Goal: Contribute content: Add original content to the website for others to see

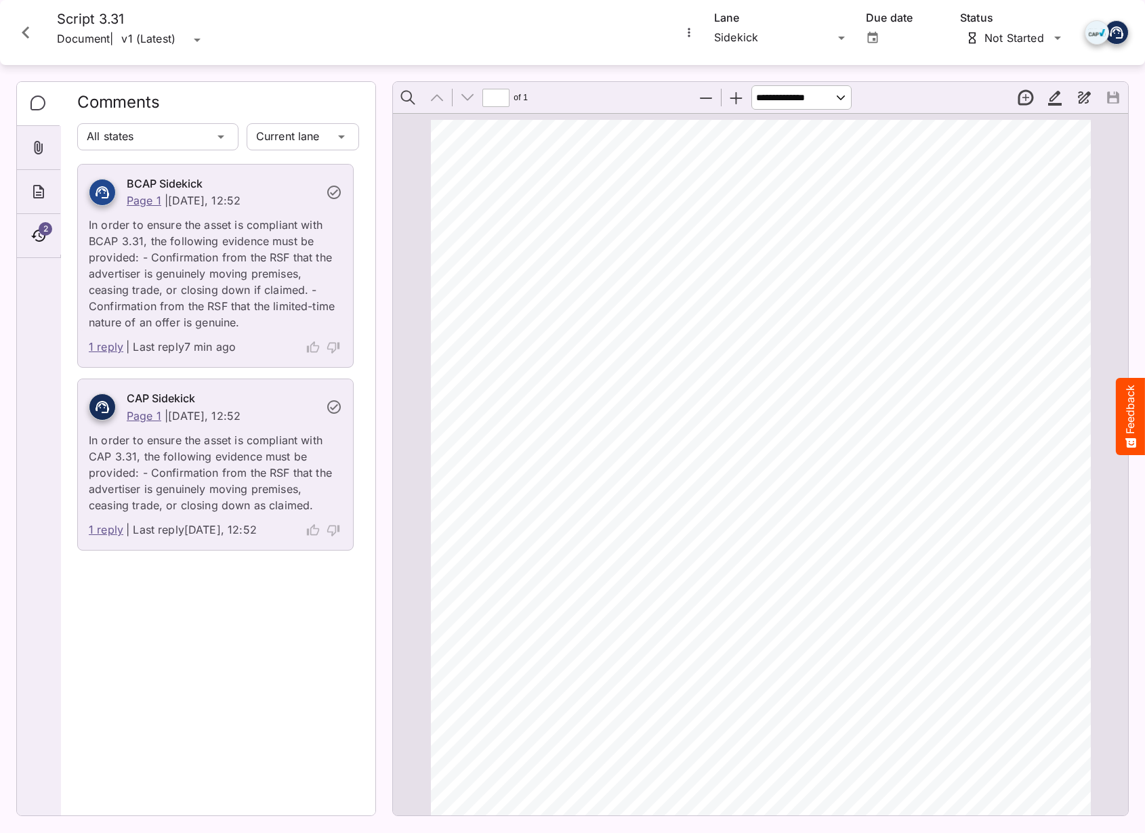
click at [37, 43] on icon "Close card" at bounding box center [26, 32] width 24 height 24
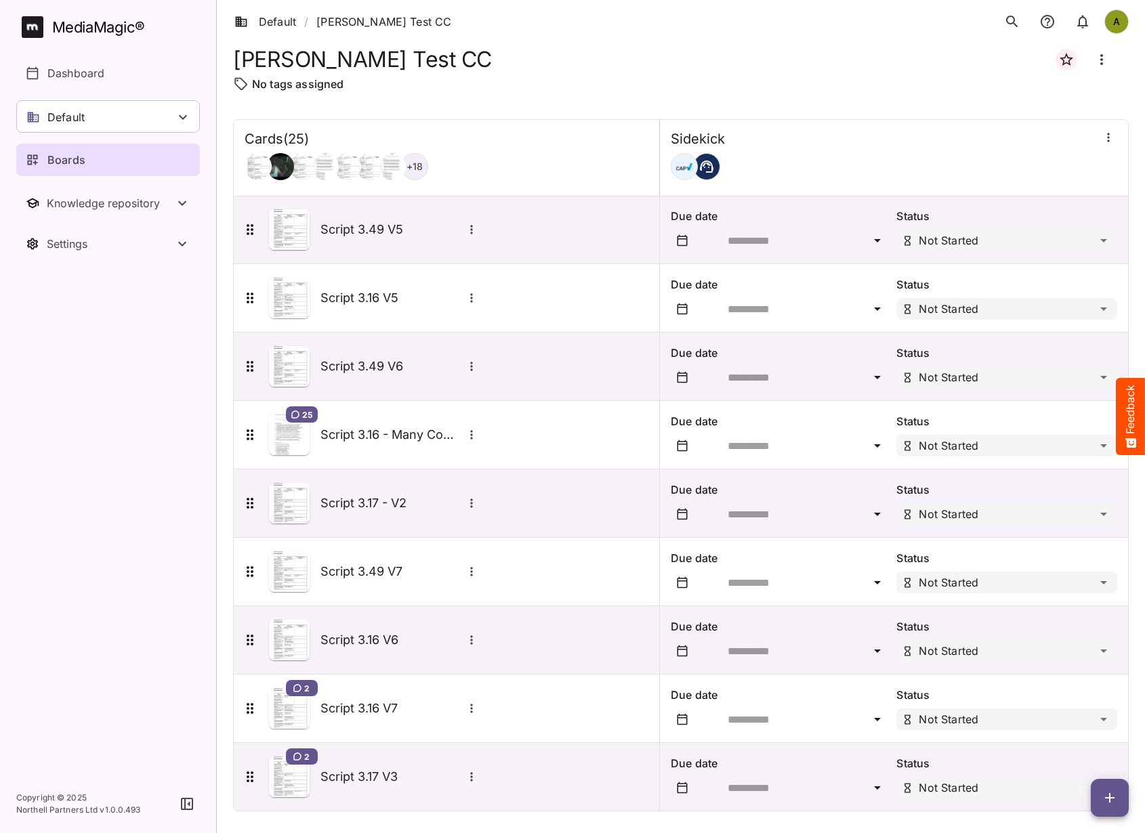
scroll to position [1107, 0]
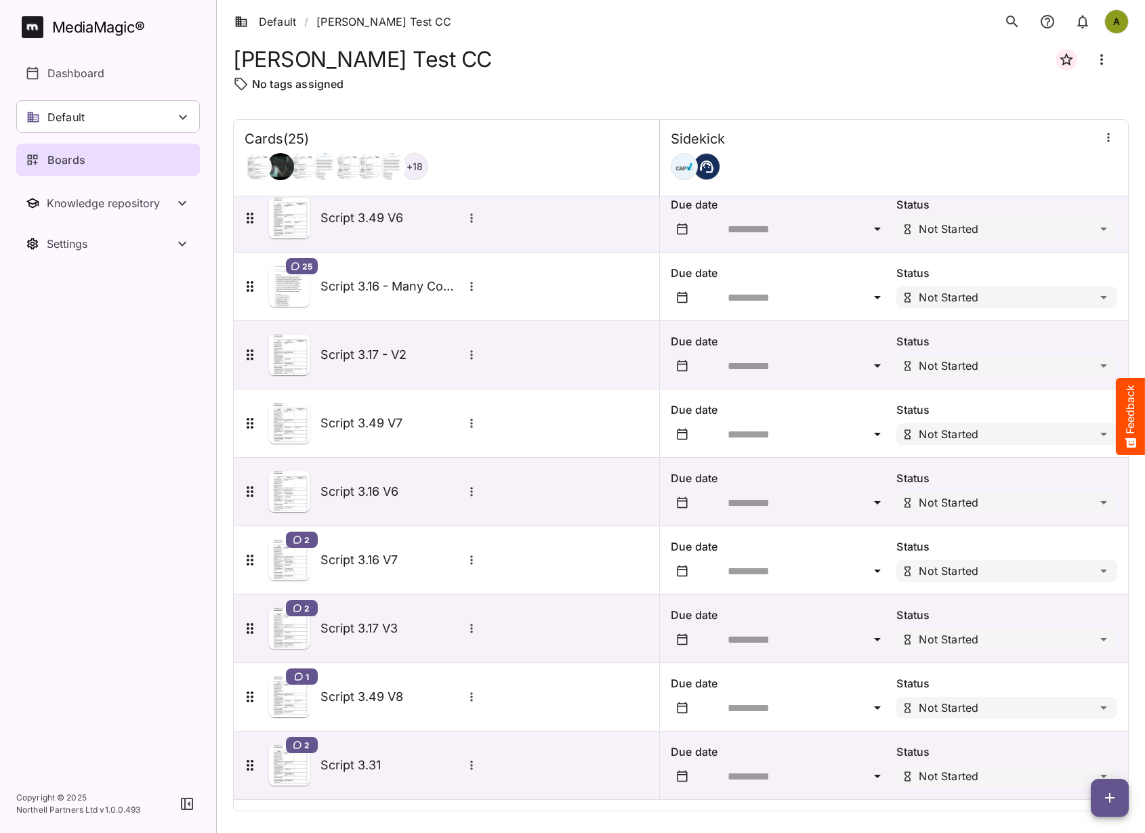
click at [1103, 795] on icon "button" at bounding box center [1110, 798] width 16 height 16
click at [1067, 705] on p "Add new card" at bounding box center [1075, 711] width 73 height 16
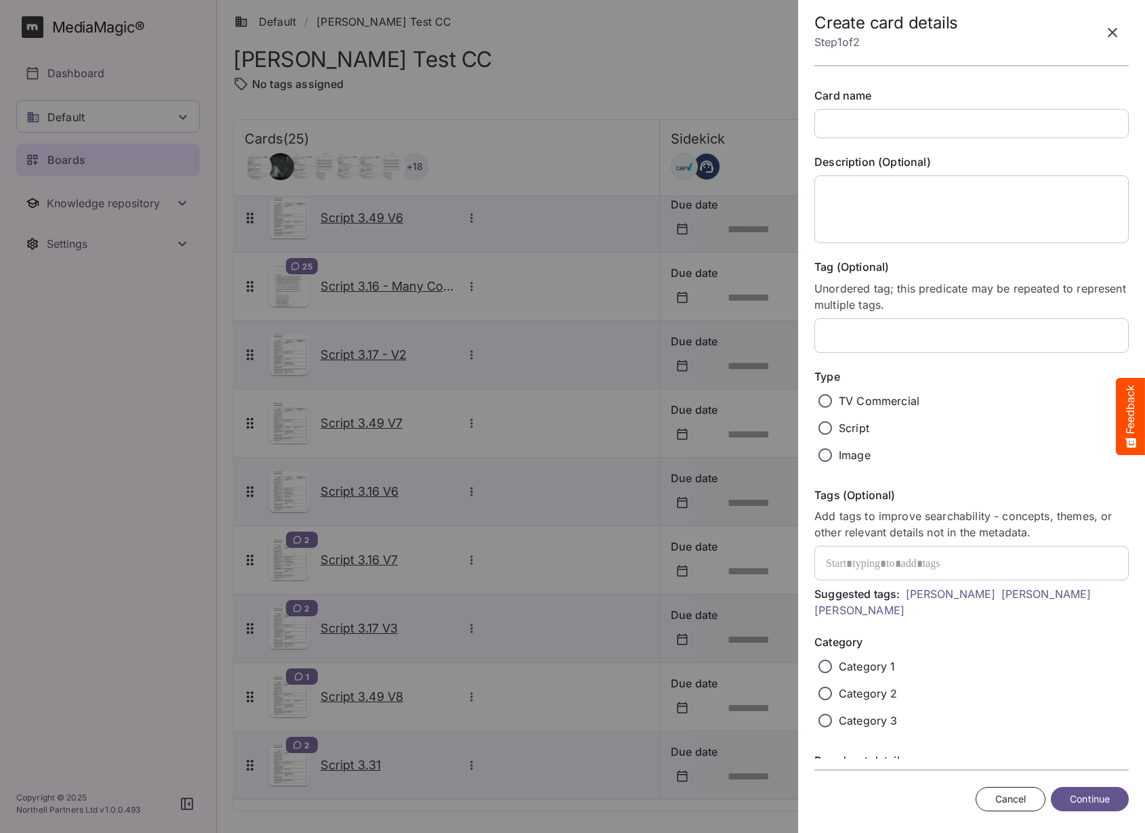
click at [915, 293] on p "Unordered tag; this predicate may be repeated to represent multiple tags." at bounding box center [971, 297] width 314 height 33
click at [915, 128] on input "text" at bounding box center [971, 123] width 314 height 29
type input "********"
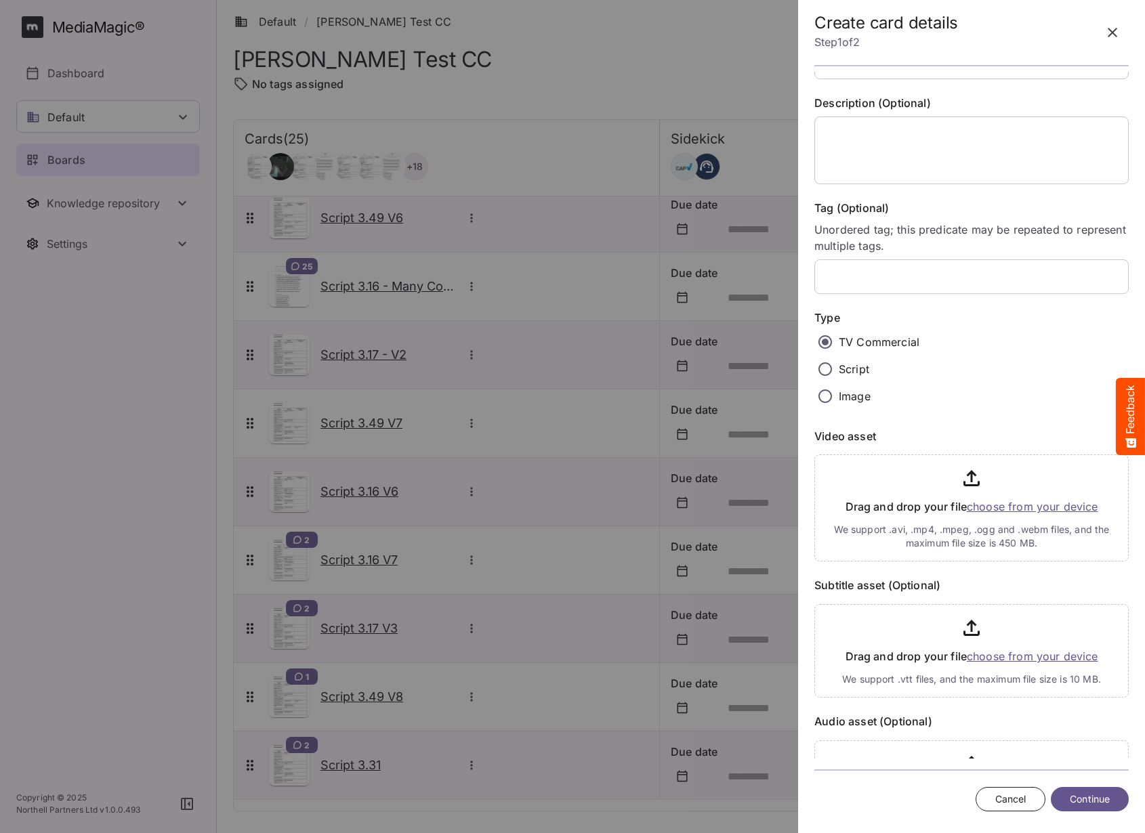
scroll to position [85, 0]
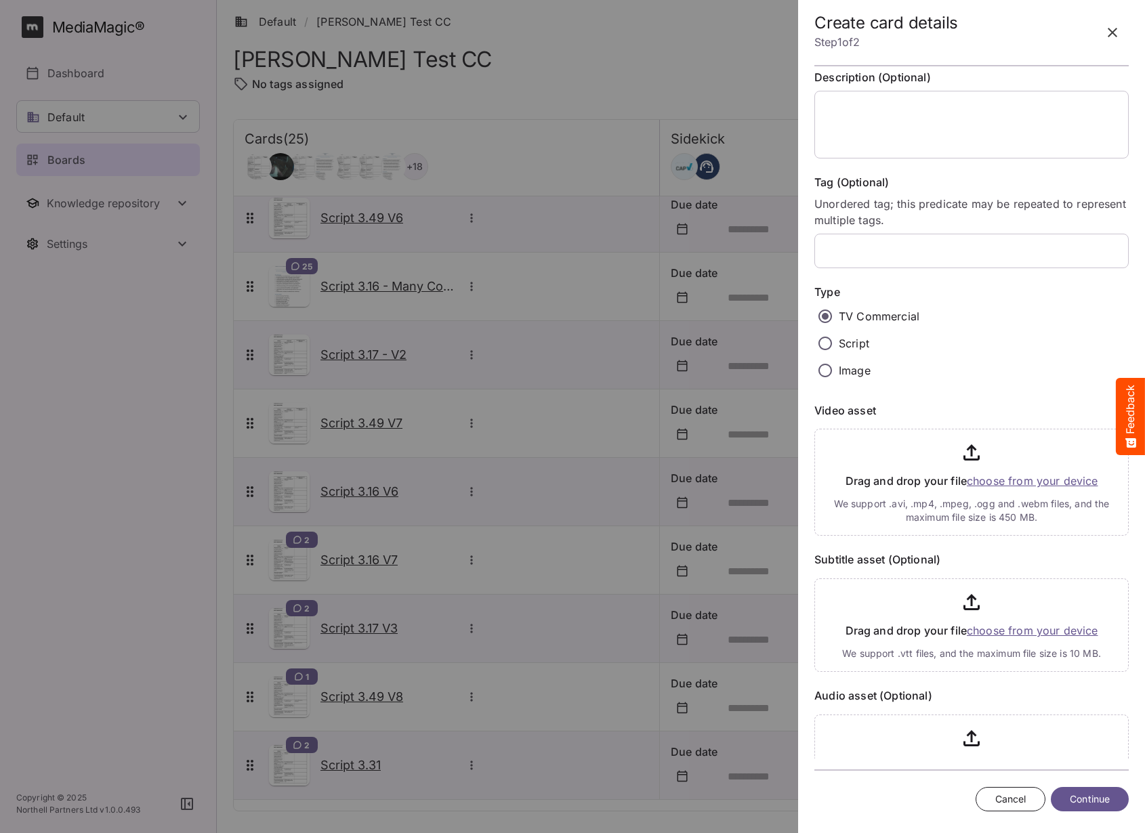
click at [1066, 484] on input "file" at bounding box center [971, 479] width 314 height 112
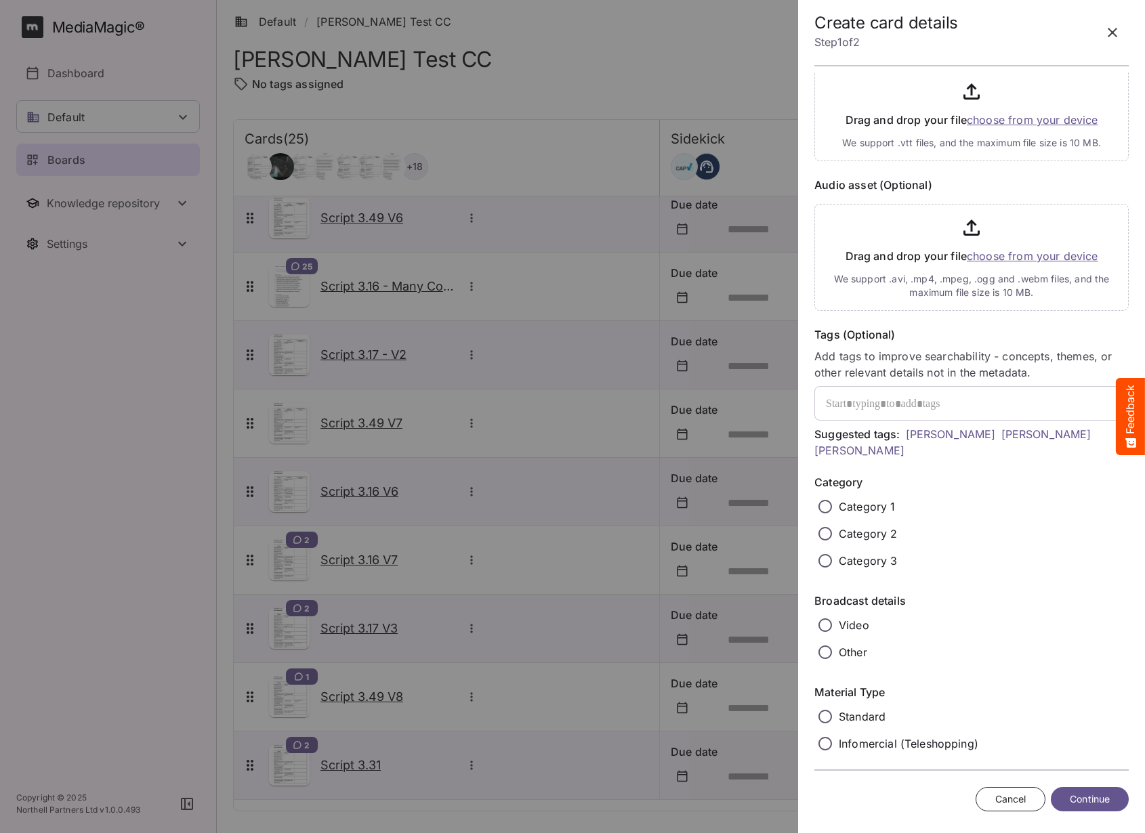
scroll to position [693, 0]
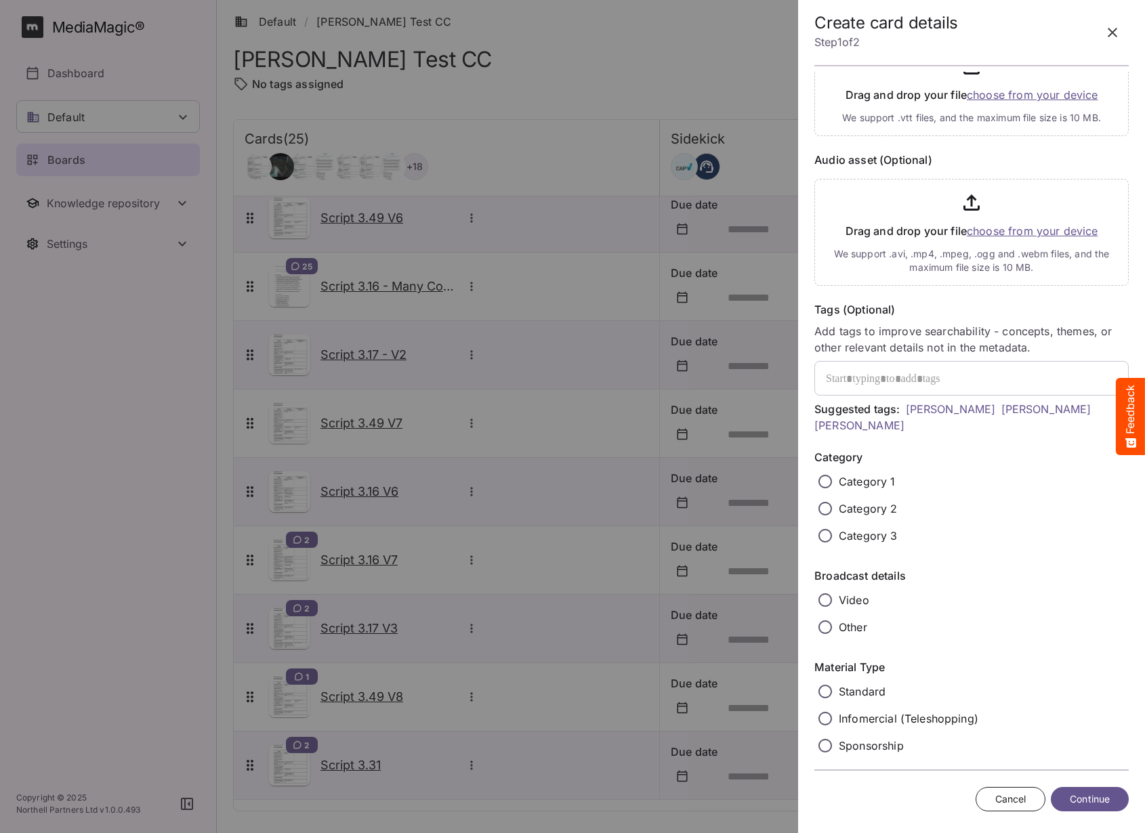
click at [848, 480] on p "Category 1" at bounding box center [867, 482] width 57 height 16
click at [846, 598] on p "Video" at bounding box center [854, 600] width 30 height 16
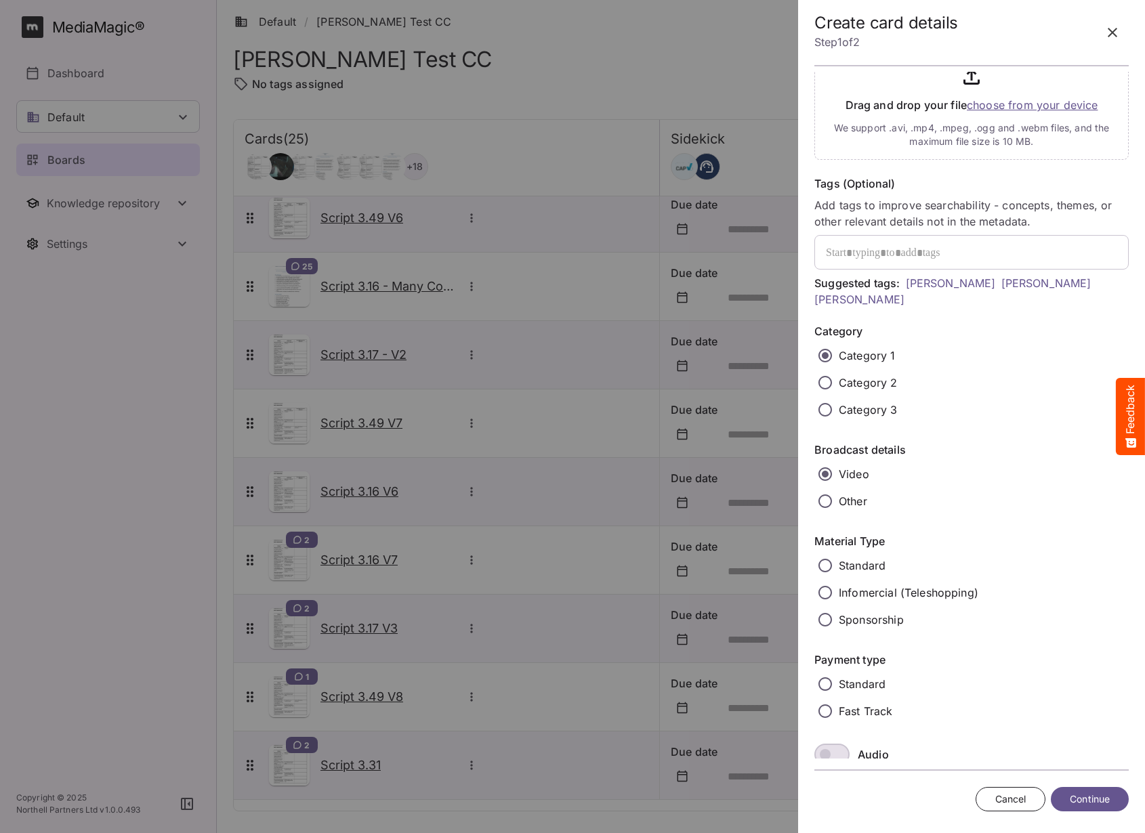
scroll to position [1075, 0]
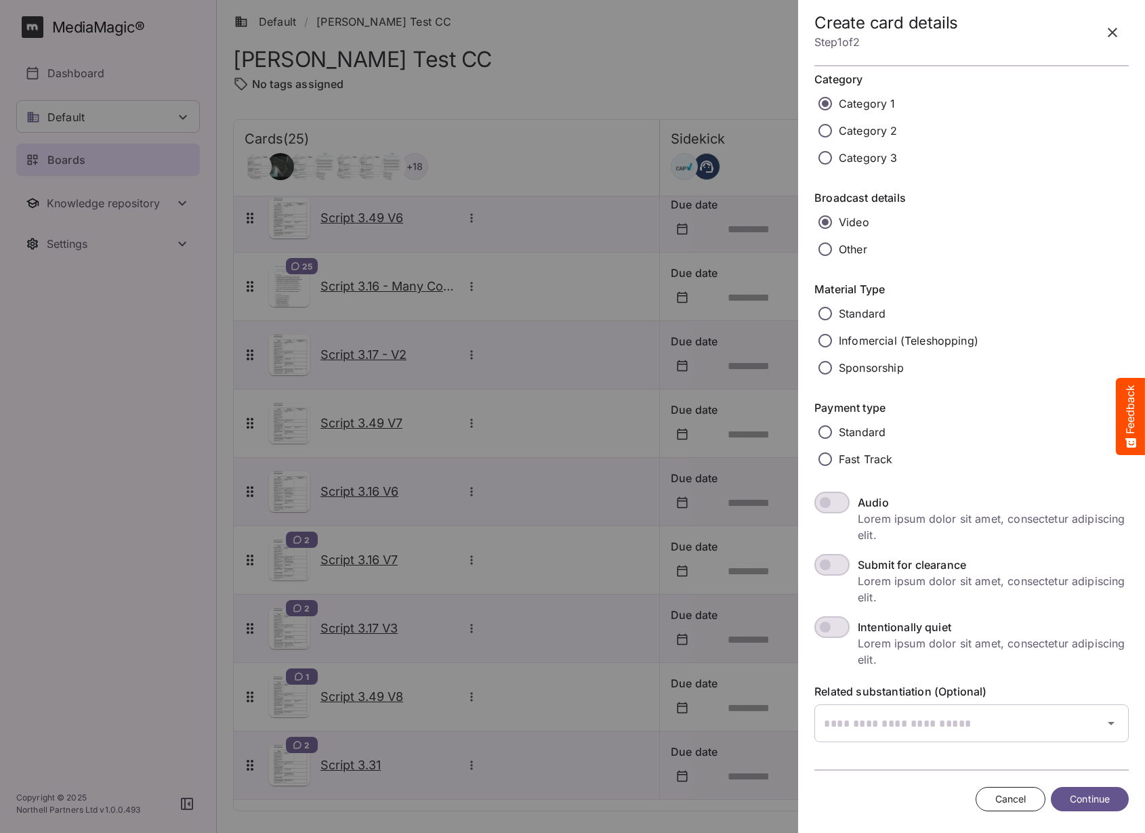
click at [846, 314] on p "Standard" at bounding box center [862, 314] width 47 height 16
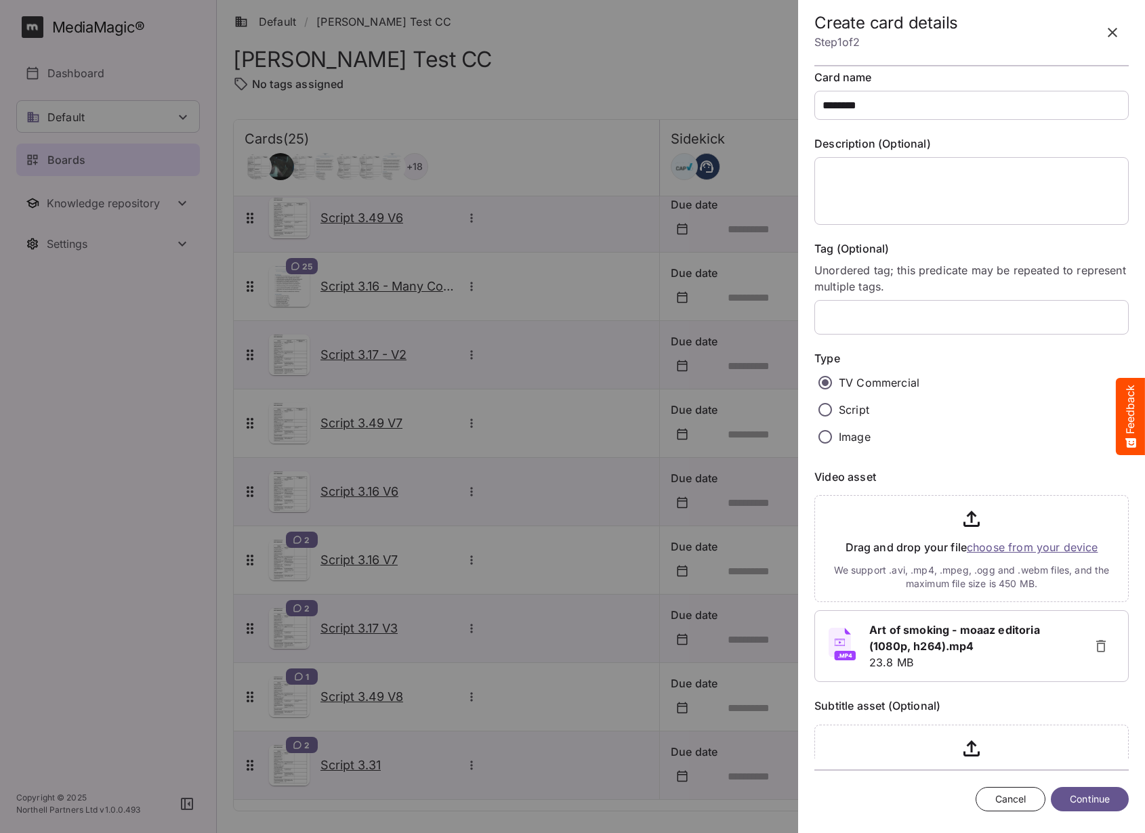
scroll to position [0, 0]
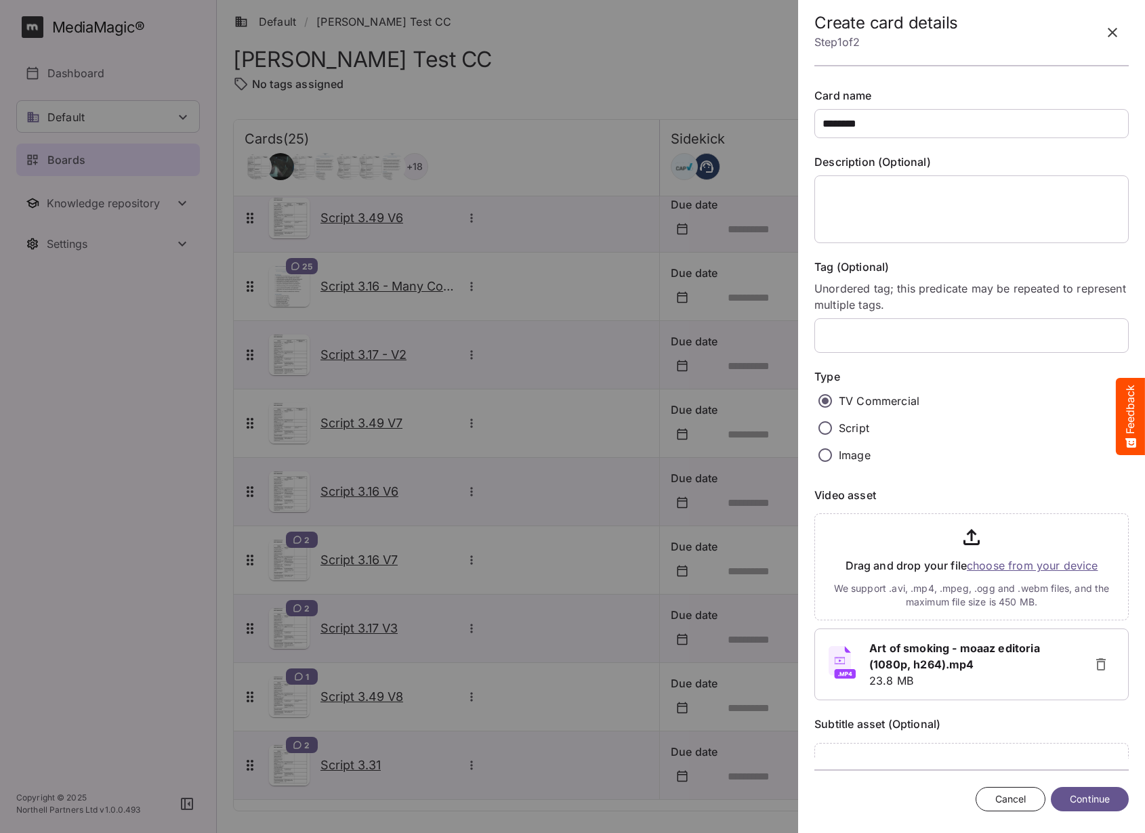
click at [1092, 792] on span "Continue" at bounding box center [1090, 799] width 40 height 17
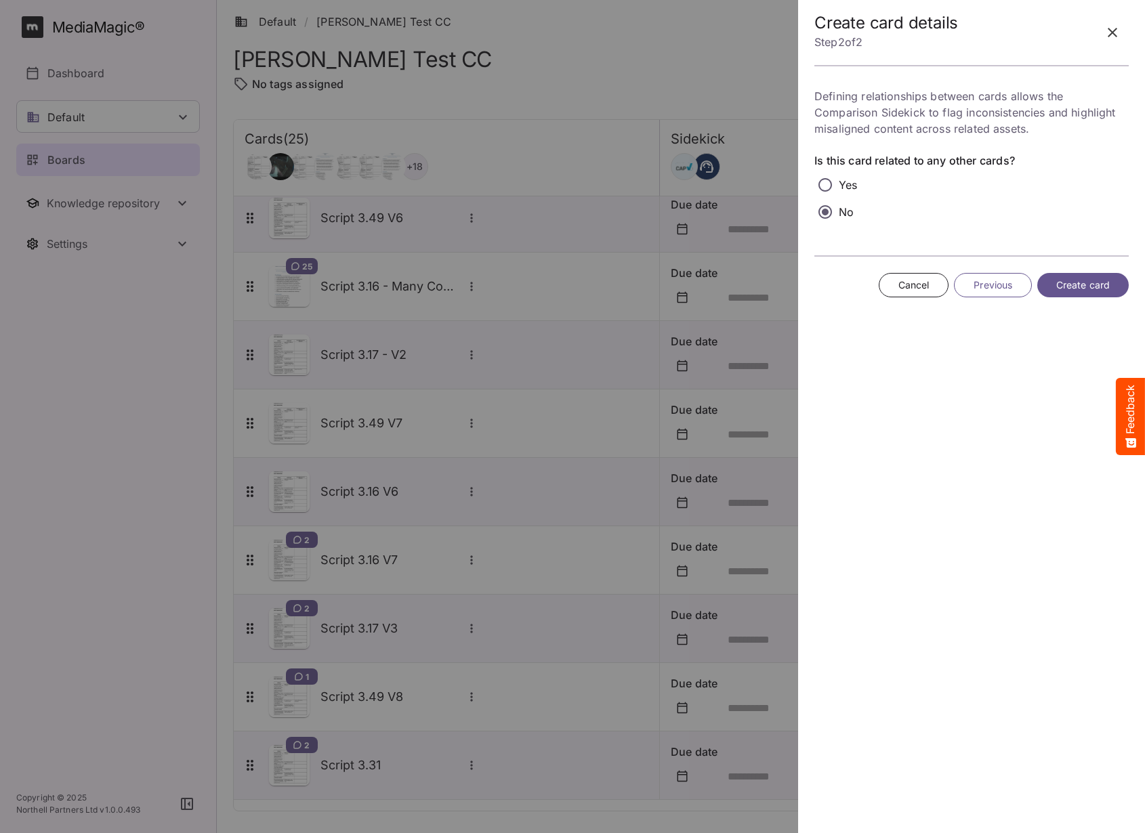
click at [1092, 292] on span "Create card" at bounding box center [1083, 285] width 54 height 17
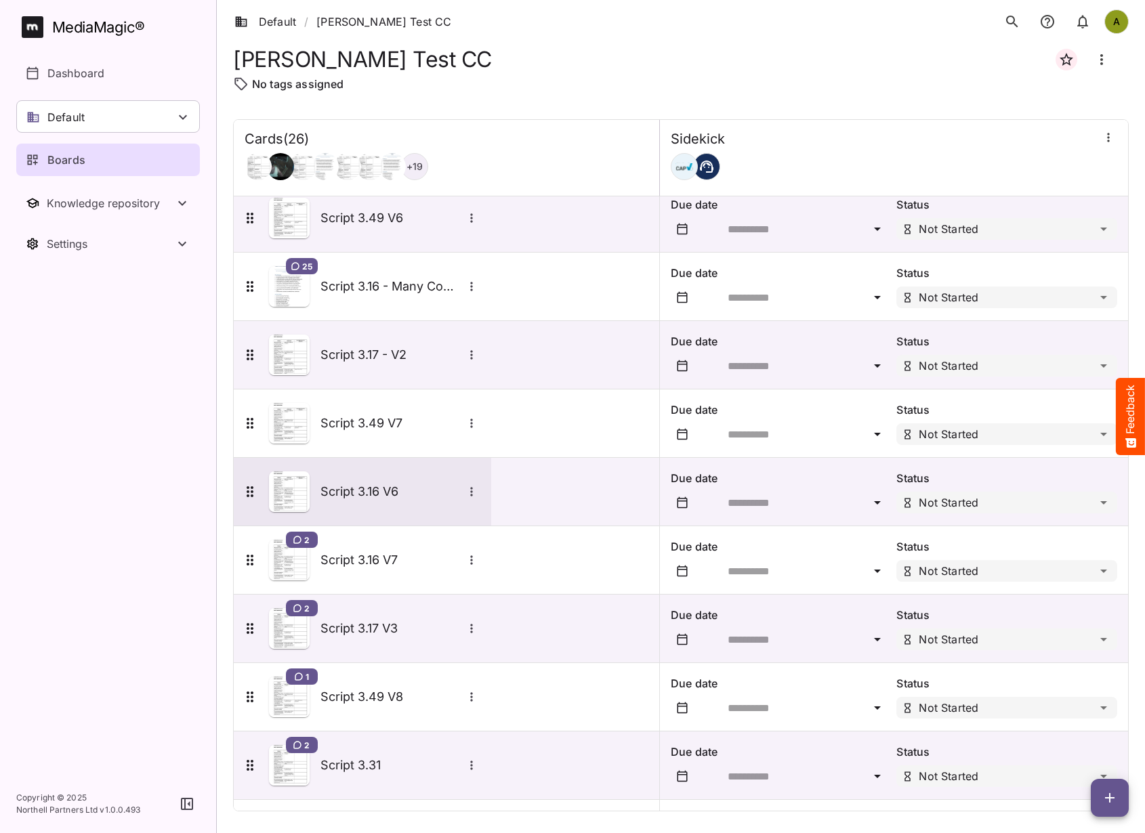
scroll to position [1176, 0]
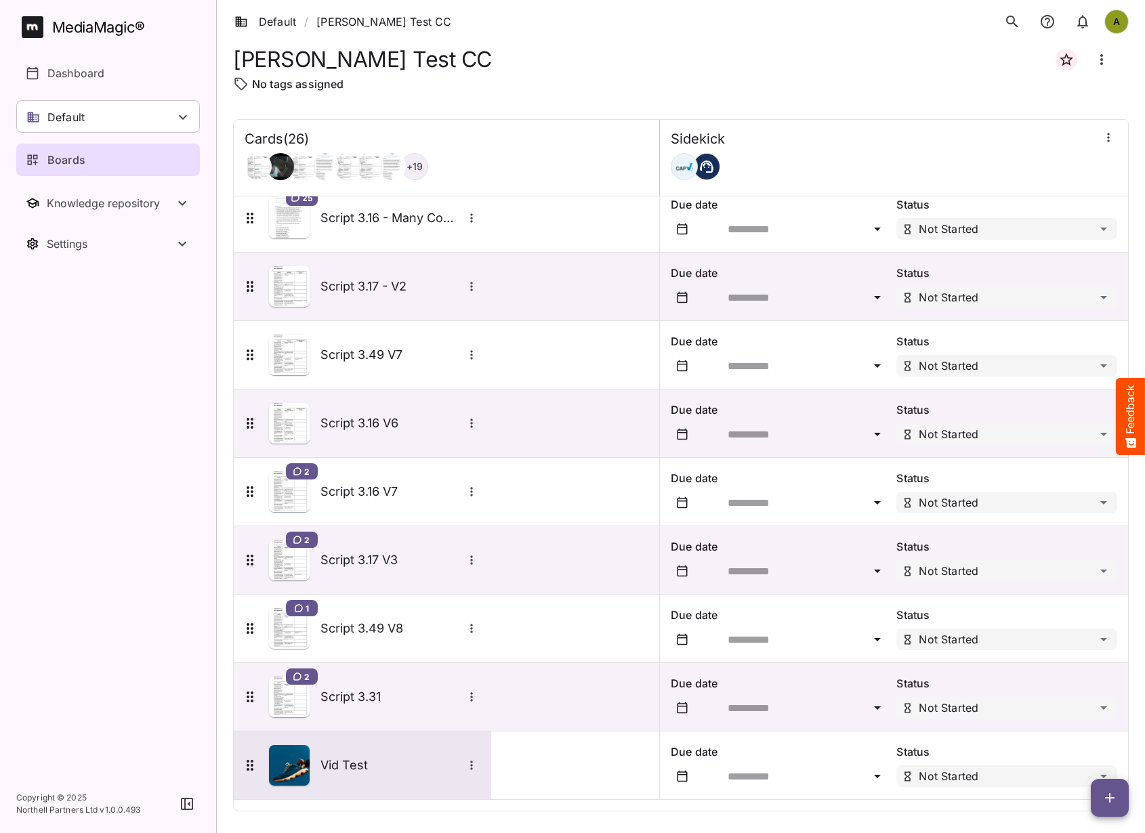
click at [317, 745] on div "Vid Test" at bounding box center [361, 765] width 239 height 41
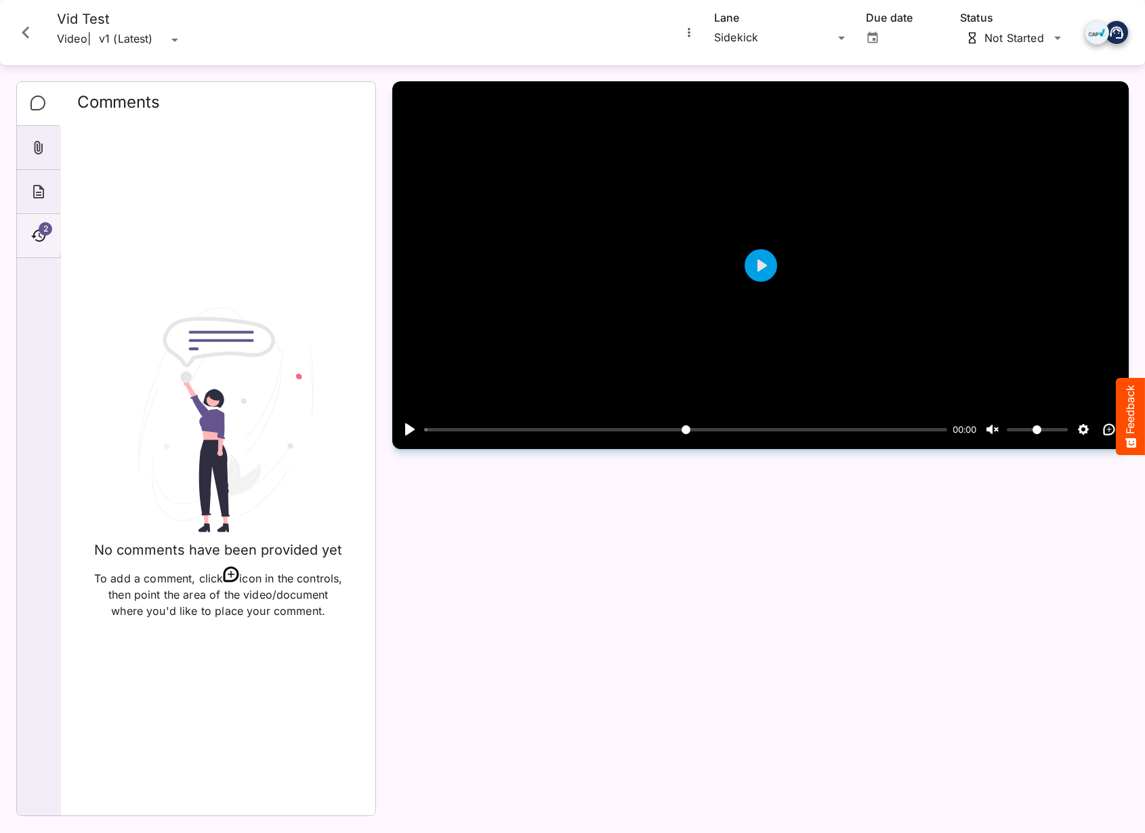
click at [54, 245] on div "2" at bounding box center [38, 236] width 43 height 44
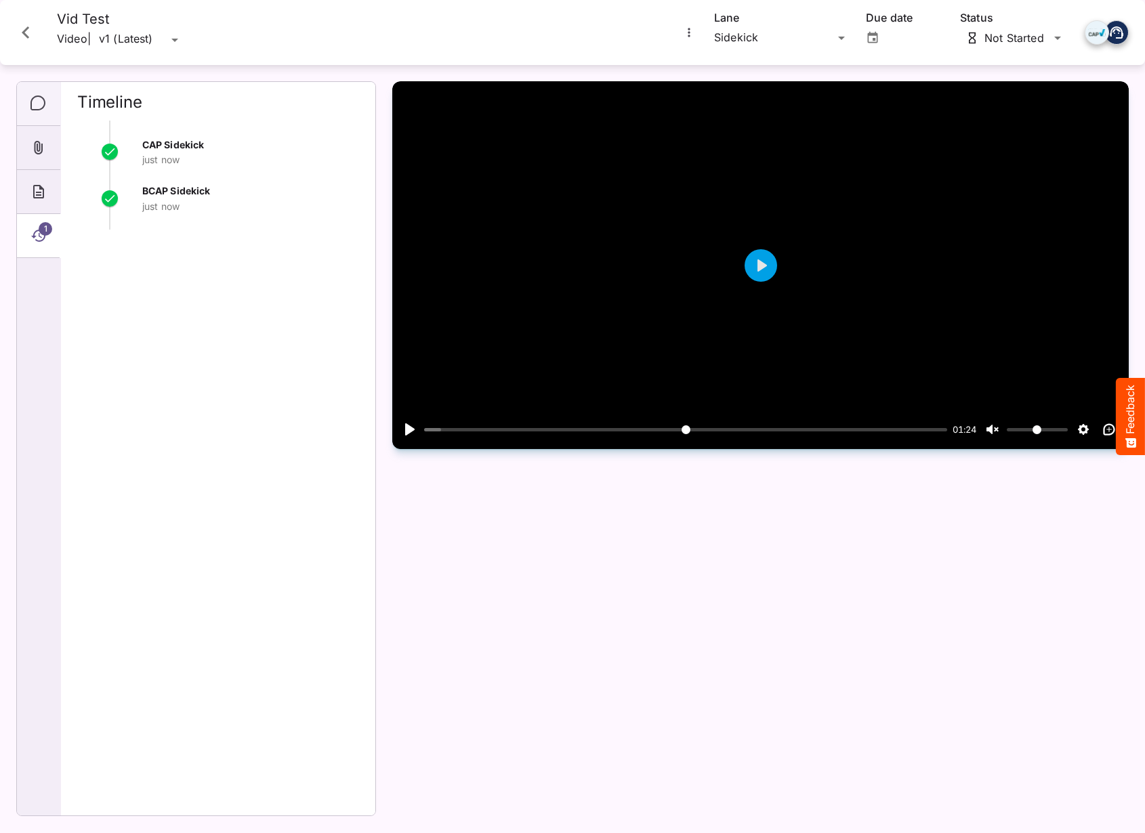
click at [49, 108] on div "Comments" at bounding box center [38, 104] width 43 height 44
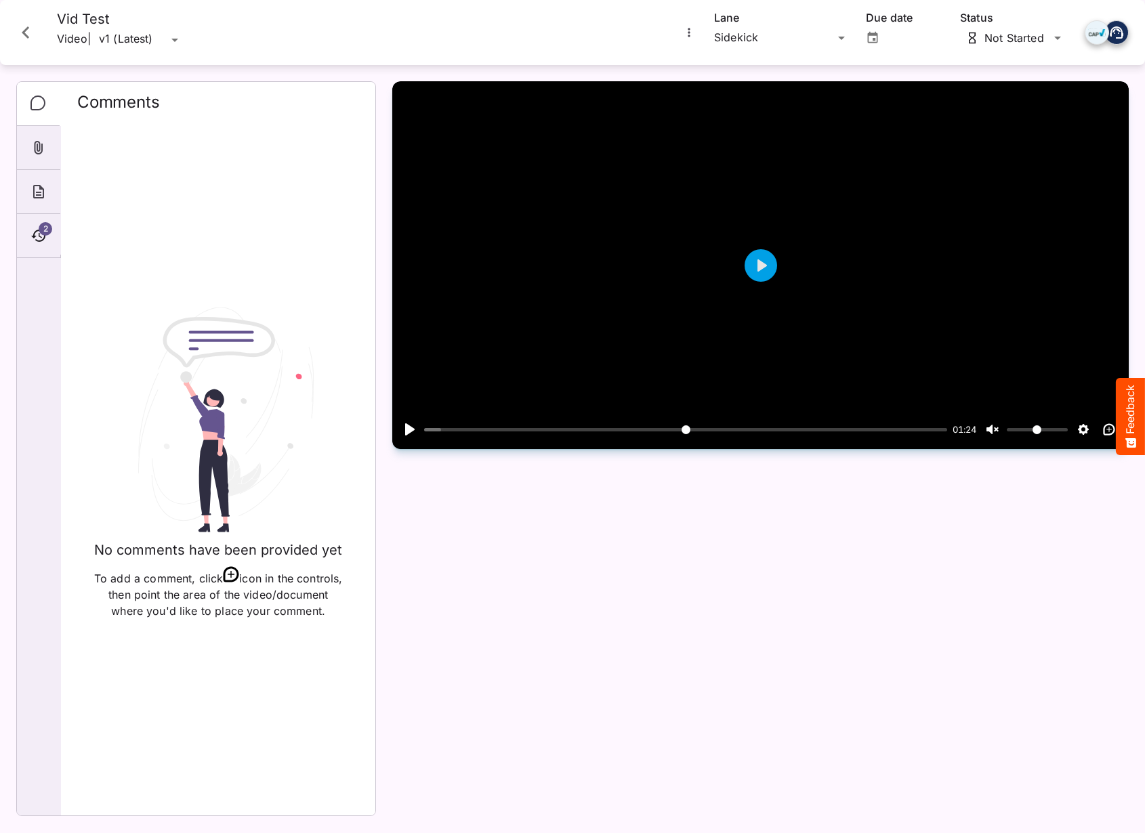
scroll to position [1176, 0]
